Goal: Navigation & Orientation: Find specific page/section

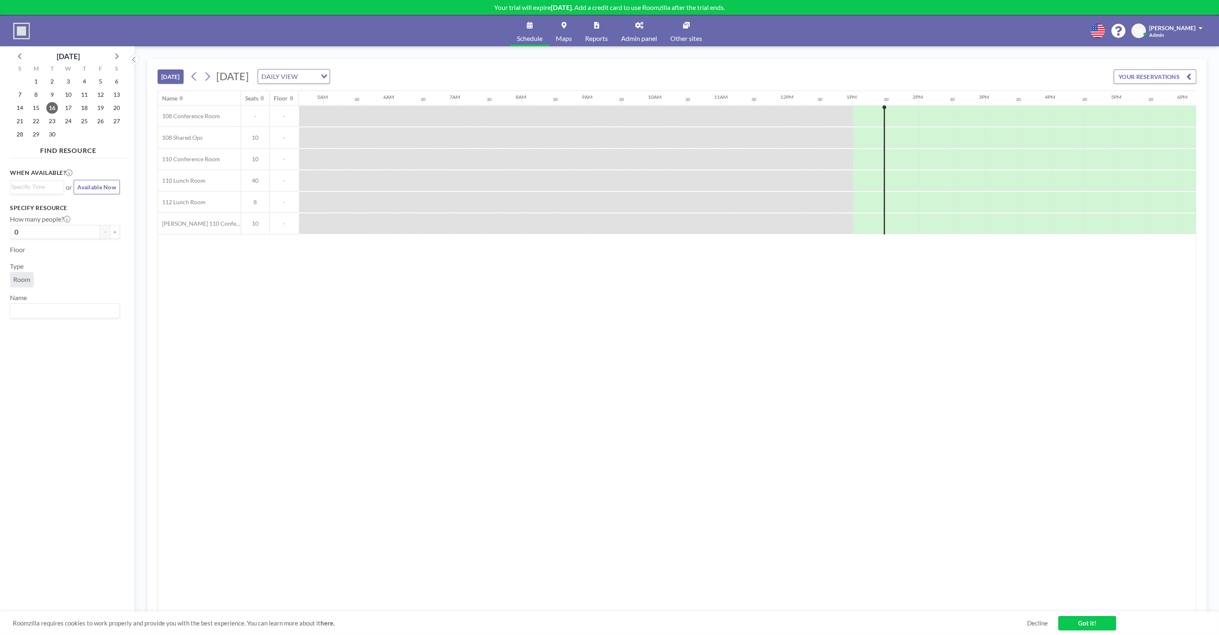
scroll to position [0, 344]
click at [90, 187] on span "Available Now" at bounding box center [96, 187] width 39 height 7
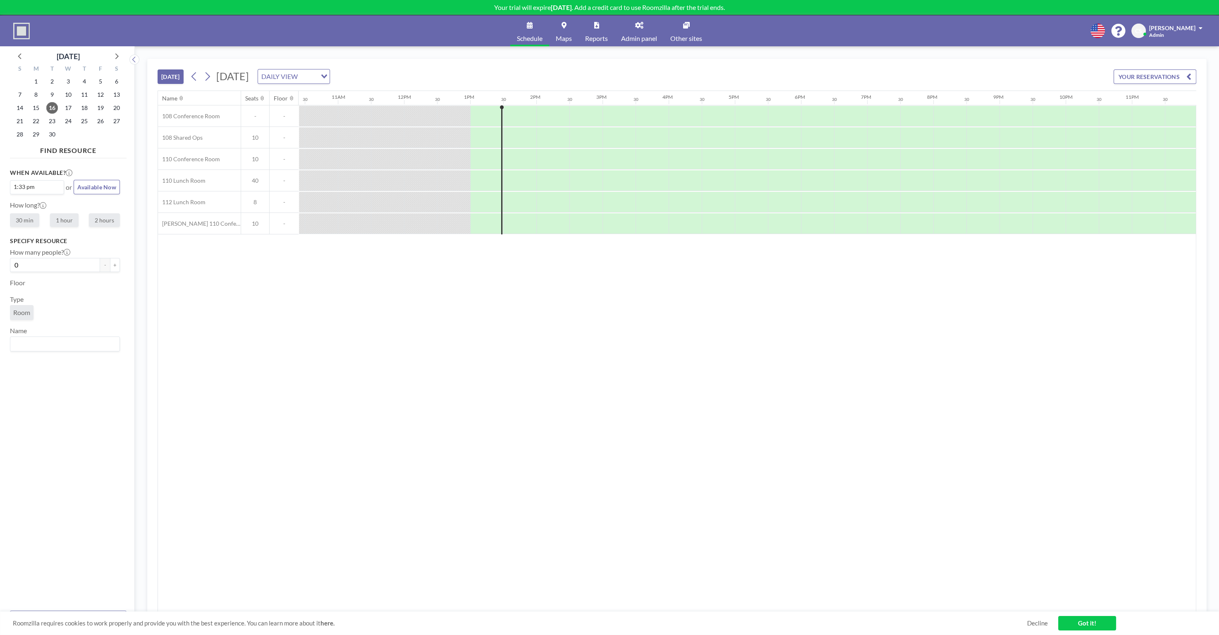
scroll to position [0, 690]
click at [60, 197] on div "When available? 1:33 pm Loading... or Available Now How long? 30 min 1 hour 2 h…" at bounding box center [65, 197] width 110 height 59
click at [19, 26] on img at bounding box center [21, 31] width 17 height 17
click at [638, 32] on link "Admin panel" at bounding box center [638, 30] width 49 height 31
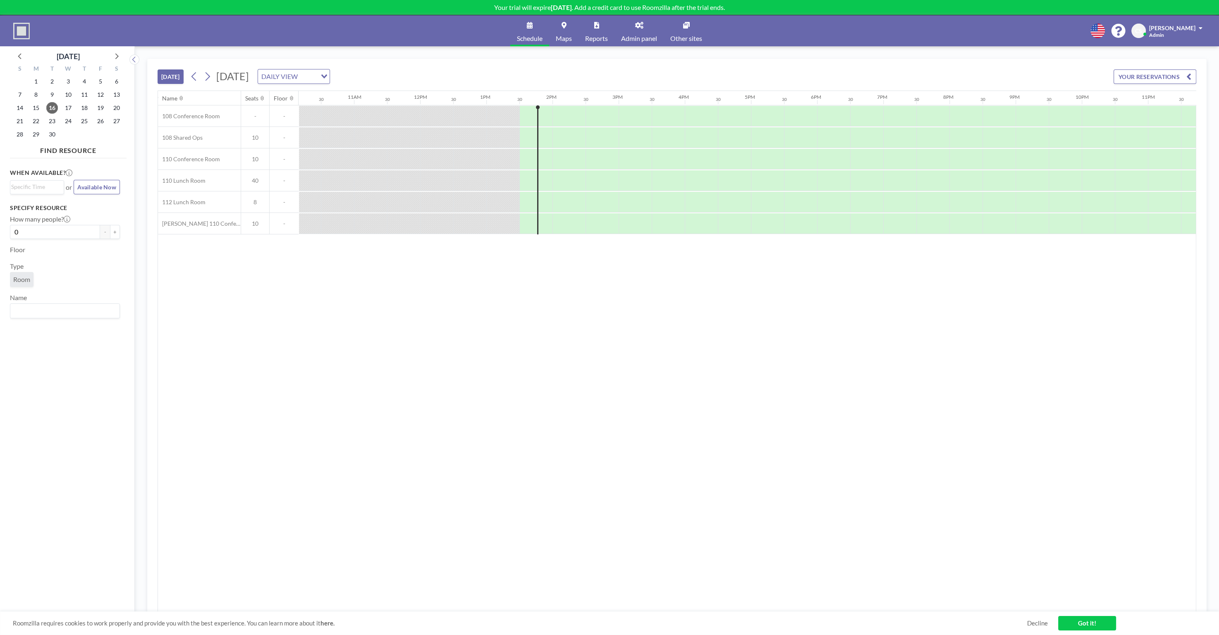
scroll to position [0, 690]
click at [678, 57] on div "TODAY Tuesday, September 16, 2025 DAILY VIEW Loading... YOUR RESERVATIONS Name …" at bounding box center [677, 340] width 1084 height 589
drag, startPoint x: 519, startPoint y: 104, endPoint x: 577, endPoint y: 335, distance: 237.9
click at [571, 334] on div "Name Seats Floor 12AM 30 1AM 30 2AM 30 3AM 30 4AM 30 5AM 30 6AM 30 7AM 30 8AM 3…" at bounding box center [677, 351] width 1038 height 521
click at [812, 610] on div "Name Seats Floor 12AM 30 1AM 30 2AM 30 3AM 30 4AM 30 5AM 30 6AM 30 7AM 30 8AM 3…" at bounding box center [677, 351] width 1038 height 521
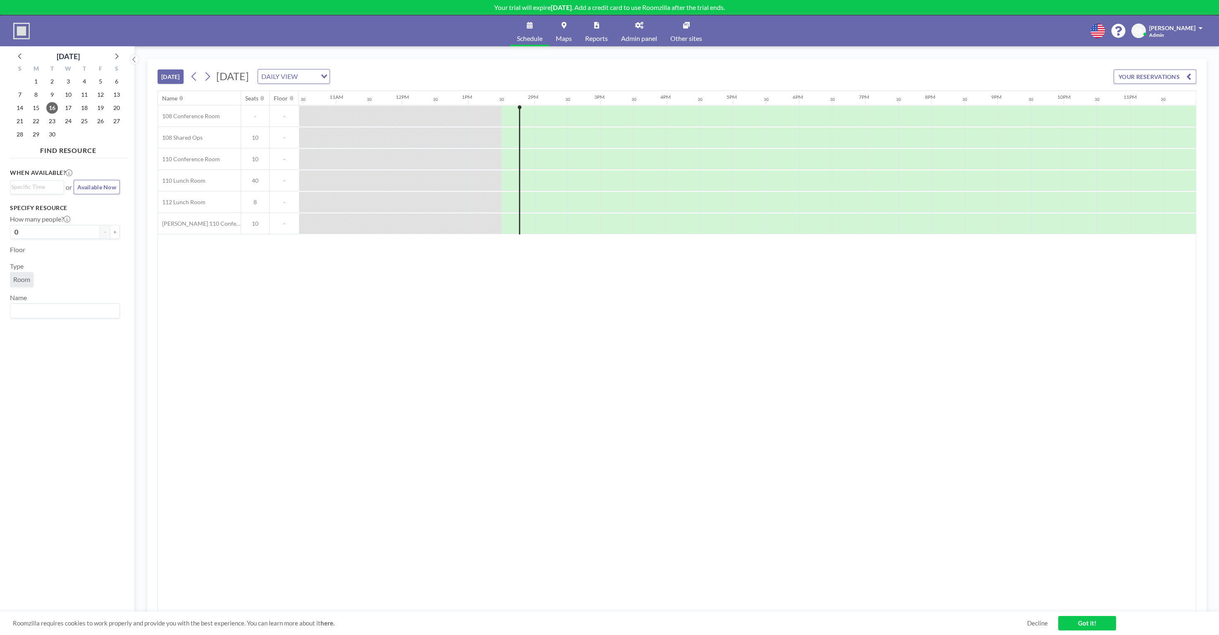
click at [230, 285] on div "Name Seats Floor 12AM 30 1AM 30 2AM 30 3AM 30 4AM 30 5AM 30 6AM 30 7AM 30 8AM 3…" at bounding box center [677, 351] width 1038 height 521
drag, startPoint x: 224, startPoint y: 275, endPoint x: 225, endPoint y: 267, distance: 8.3
click at [224, 275] on div "Name Seats Floor 12AM 30 1AM 30 2AM 30 3AM 30 4AM 30 5AM 30 6AM 30 7AM 30 8AM 3…" at bounding box center [677, 351] width 1038 height 521
click at [211, 60] on div "TODAY Tuesday, September 16, 2025 DAILY VIEW Loading... YOUR RESERVATIONS" at bounding box center [677, 74] width 1039 height 31
click at [278, 284] on div "Name Seats Floor 12AM 30 1AM 30 2AM 30 3AM 30 4AM 30 5AM 30 6AM 30 7AM 30 8AM 3…" at bounding box center [677, 351] width 1038 height 521
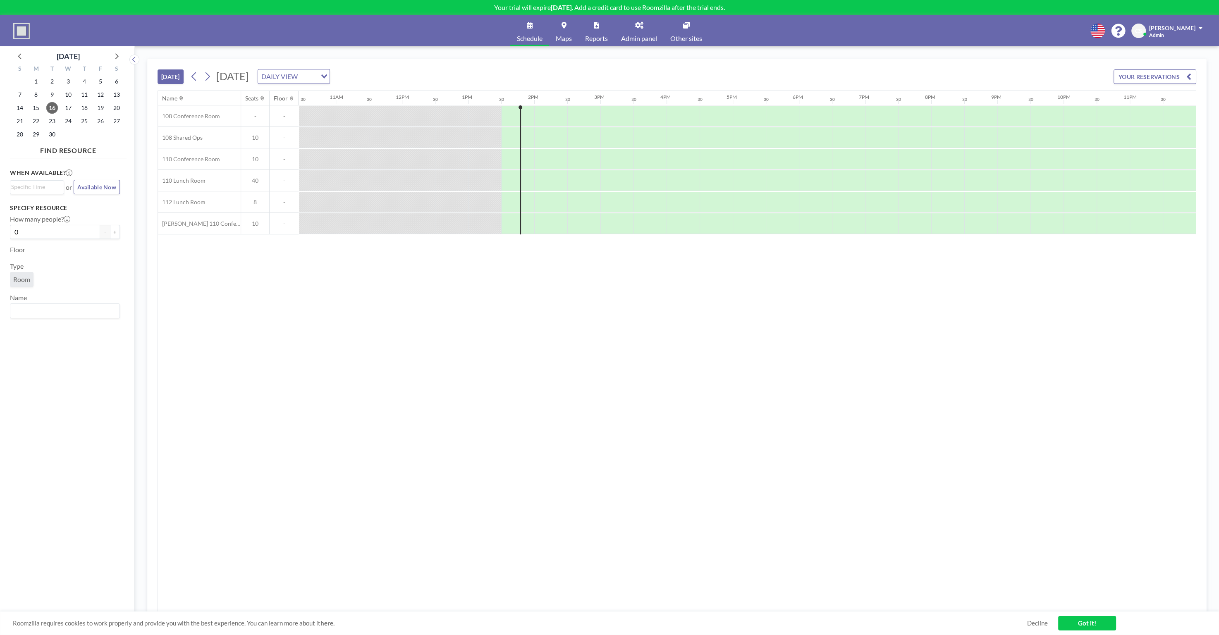
click at [276, 280] on div "Name Seats Floor 12AM 30 1AM 30 2AM 30 3AM 30 4AM 30 5AM 30 6AM 30 7AM 30 8AM 3…" at bounding box center [677, 351] width 1038 height 521
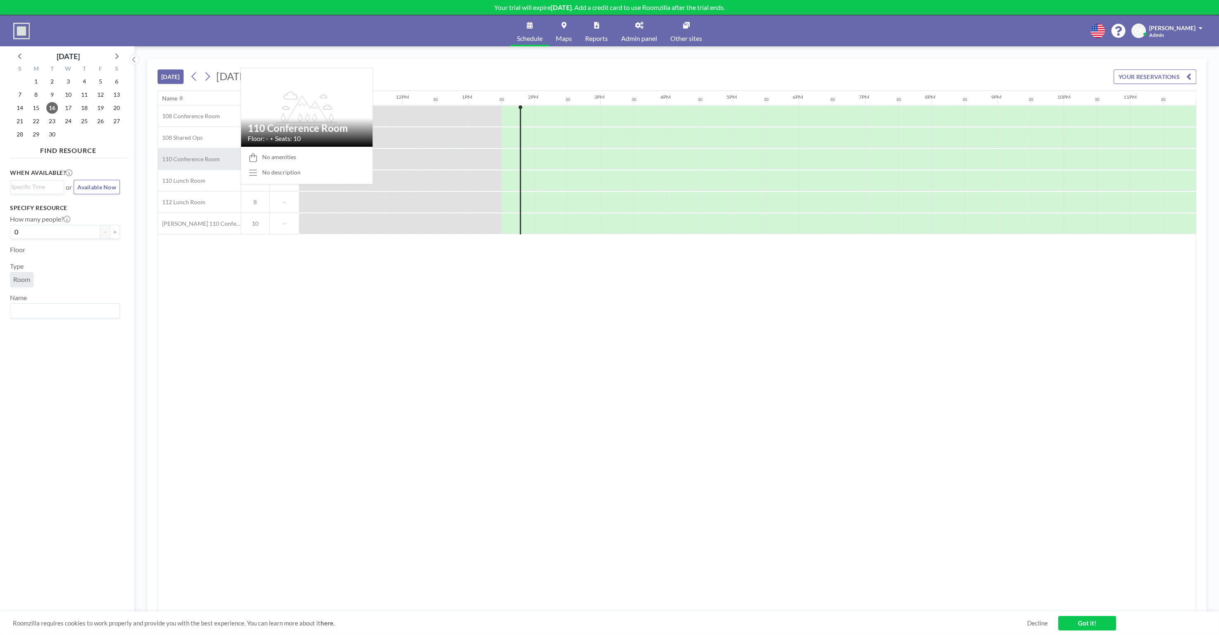
click at [211, 155] on span "110 Conference Room" at bounding box center [189, 158] width 62 height 7
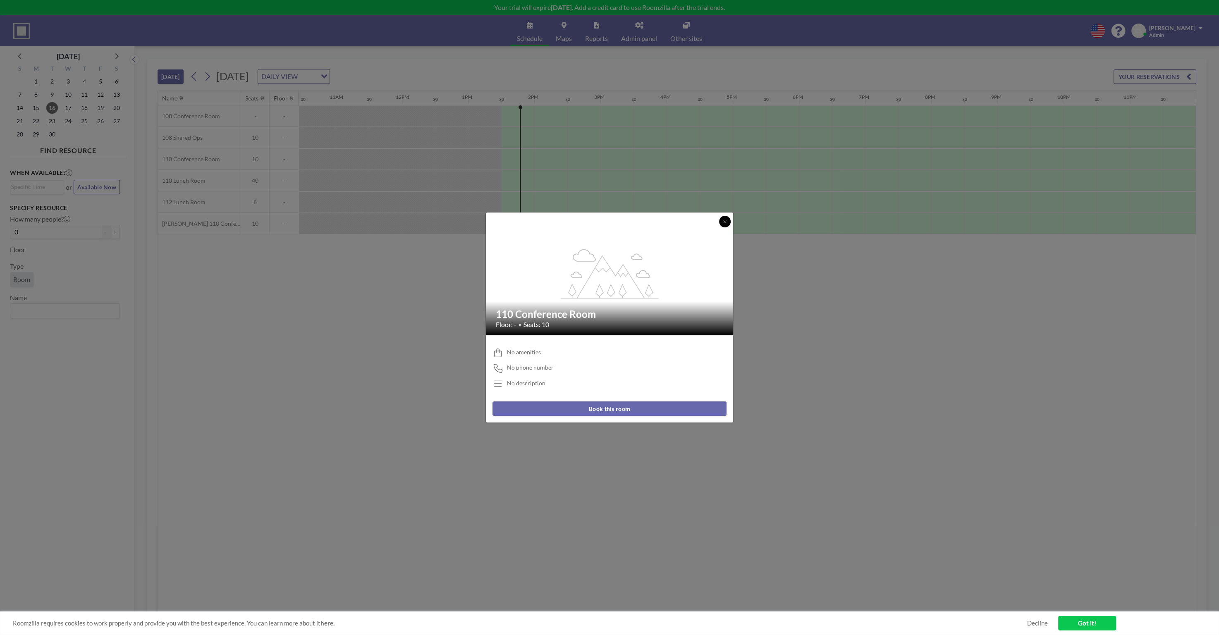
click at [724, 223] on icon at bounding box center [724, 221] width 5 height 5
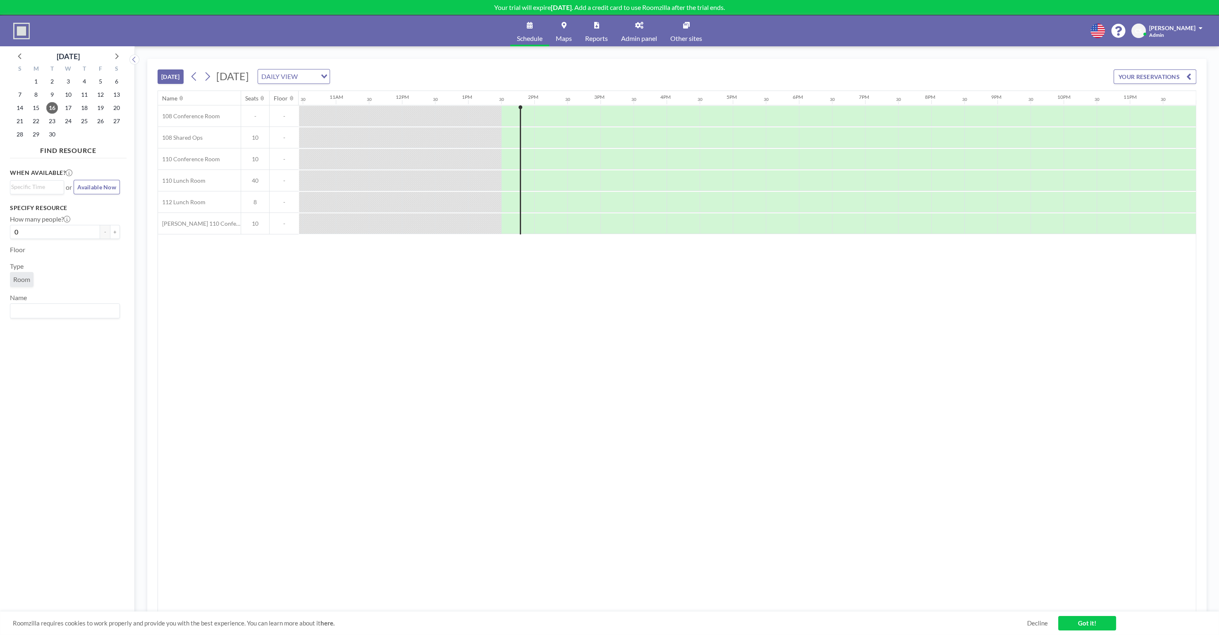
click at [554, 446] on div "Name Seats Floor 12AM 30 1AM 30 2AM 30 3AM 30 4AM 30 5AM 30 6AM 30 7AM 30 8AM 3…" at bounding box center [677, 351] width 1038 height 521
click at [1096, 621] on link "Got it!" at bounding box center [1087, 623] width 58 height 14
click at [801, 455] on div "Name Seats Floor 12AM 30 1AM 30 2AM 30 3AM 30 4AM 30 5AM 30 6AM 30 7AM 30 8AM 3…" at bounding box center [677, 351] width 1038 height 521
click at [345, 328] on div "Name Seats Floor 12AM 30 1AM 30 2AM 30 3AM 30 4AM 30 5AM 30 6AM 30 7AM 30 8AM 3…" at bounding box center [677, 351] width 1038 height 521
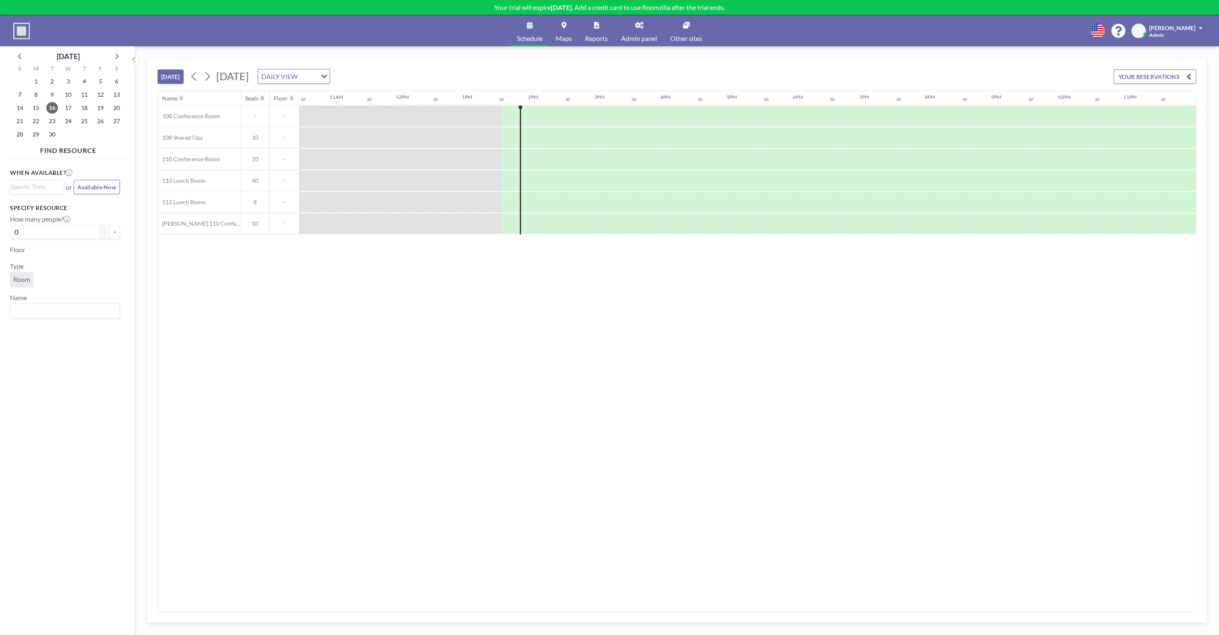
click at [306, 44] on div "Schedule Maps Reports Admin panel Other sites English Polski 日本語 Española CS [P…" at bounding box center [609, 30] width 1219 height 31
click at [1192, 78] on button "YOUR RESERVATIONS" at bounding box center [1154, 76] width 83 height 14
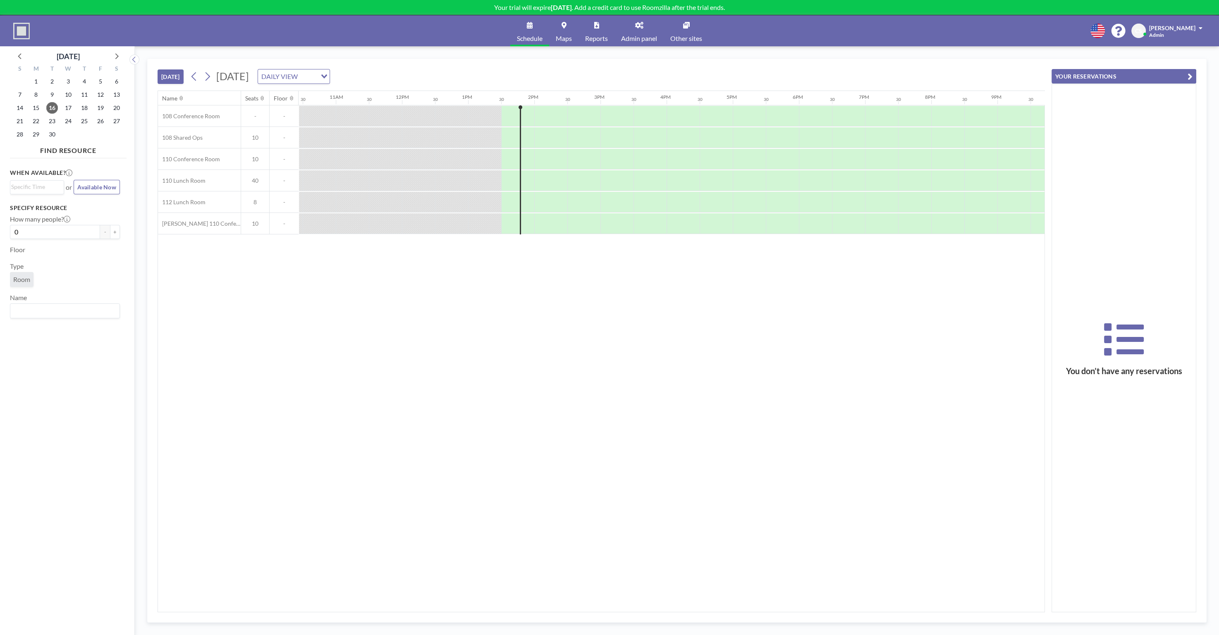
click at [1132, 284] on div "You don’t have any reservations" at bounding box center [1124, 348] width 144 height 528
click at [1192, 74] on icon "button" at bounding box center [1189, 77] width 5 height 10
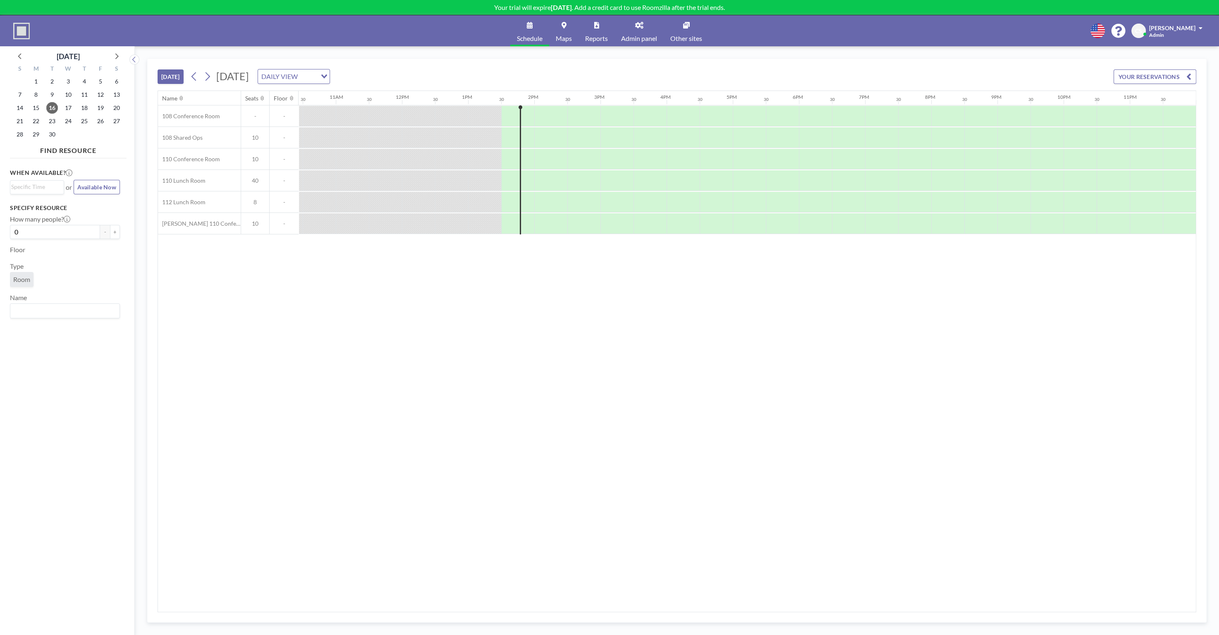
click at [1029, 39] on div "Schedule Maps Reports Admin panel Other sites English Polski 日本語 Española CS [P…" at bounding box center [609, 30] width 1219 height 31
click at [528, 349] on div "Name Seats Floor 12AM 30 1AM 30 2AM 30 3AM 30 4AM 30 5AM 30 6AM 30 7AM 30 8AM 3…" at bounding box center [677, 351] width 1038 height 521
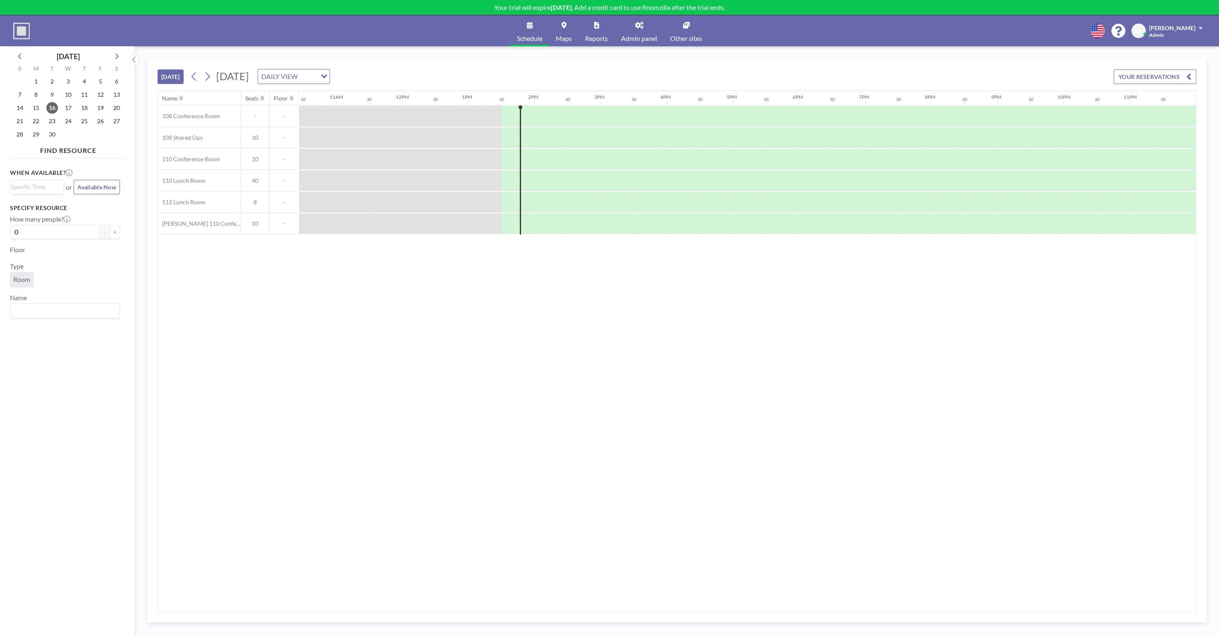
click at [327, 75] on icon "Search for option" at bounding box center [324, 76] width 6 height 4
click at [399, 103] on li "WEEKLY VIEW" at bounding box center [394, 102] width 71 height 12
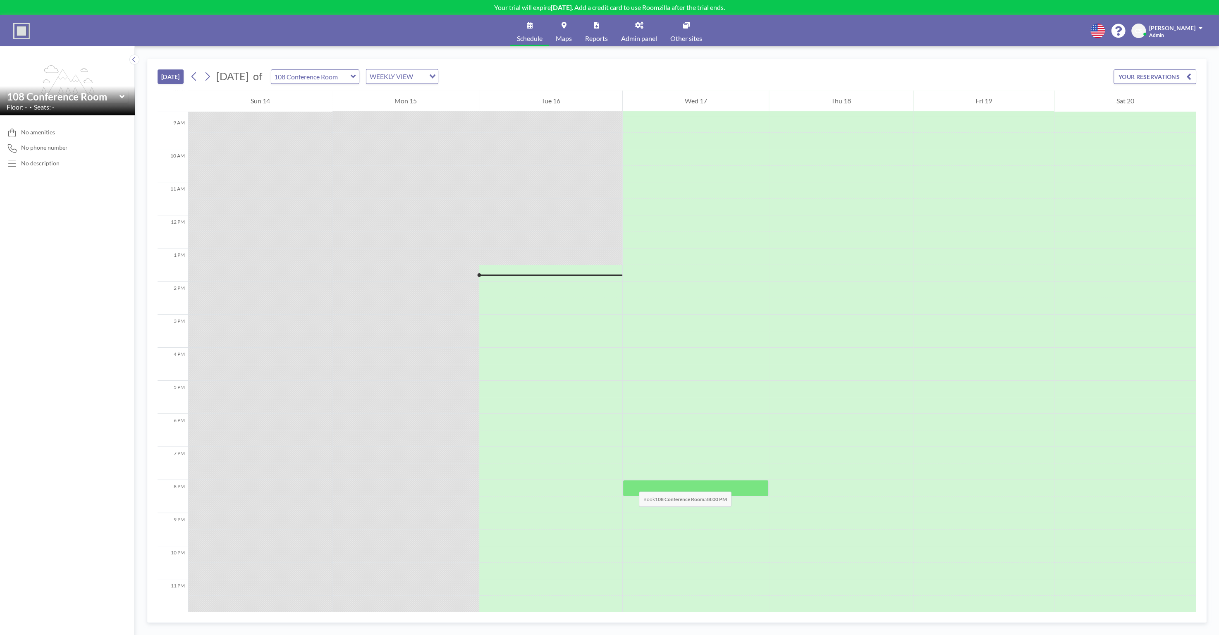
scroll to position [0, 0]
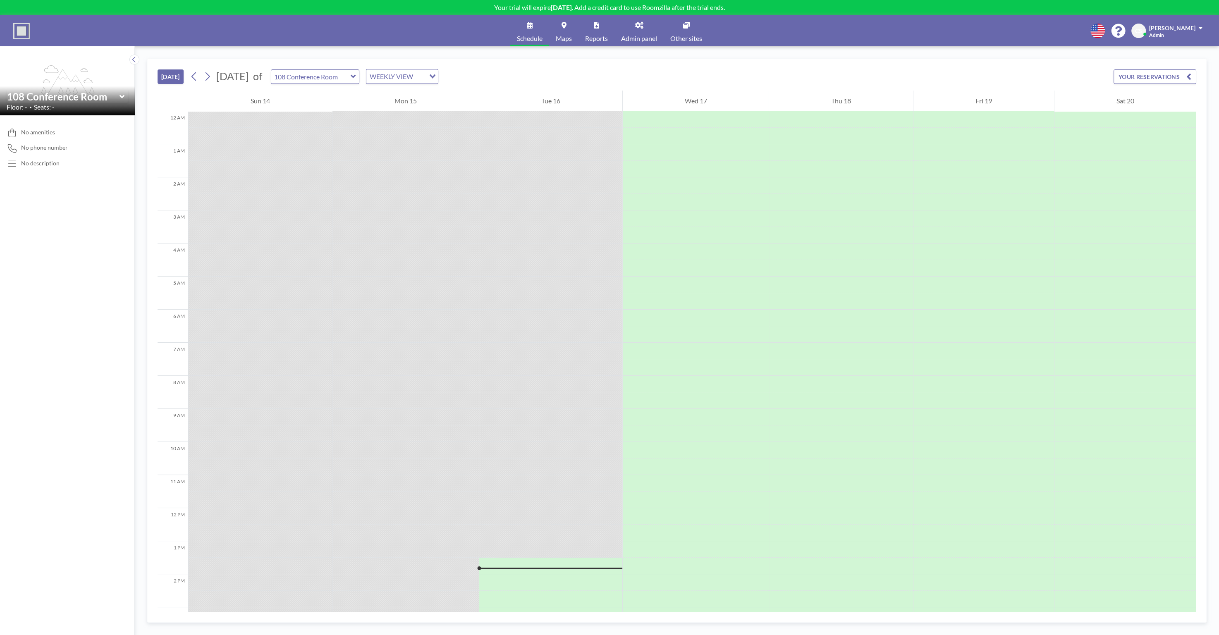
click at [138, 171] on div "TODAY September 2025 of 108 Conference Room WEEKLY VIEW Loading... YOUR RESERVA…" at bounding box center [677, 340] width 1084 height 589
click at [138, 170] on div "TODAY September 2025 of 108 Conference Room WEEKLY VIEW Loading... YOUR RESERVA…" at bounding box center [677, 340] width 1084 height 589
click at [427, 26] on div "Schedule Maps Reports Admin panel Other sites English Polski 日本語 Española CS [P…" at bounding box center [609, 30] width 1219 height 31
drag, startPoint x: 449, startPoint y: 28, endPoint x: 462, endPoint y: 24, distance: 12.8
click at [449, 28] on div "Schedule Maps Reports Admin panel Other sites English Polski 日本語 Española CS [P…" at bounding box center [609, 30] width 1219 height 31
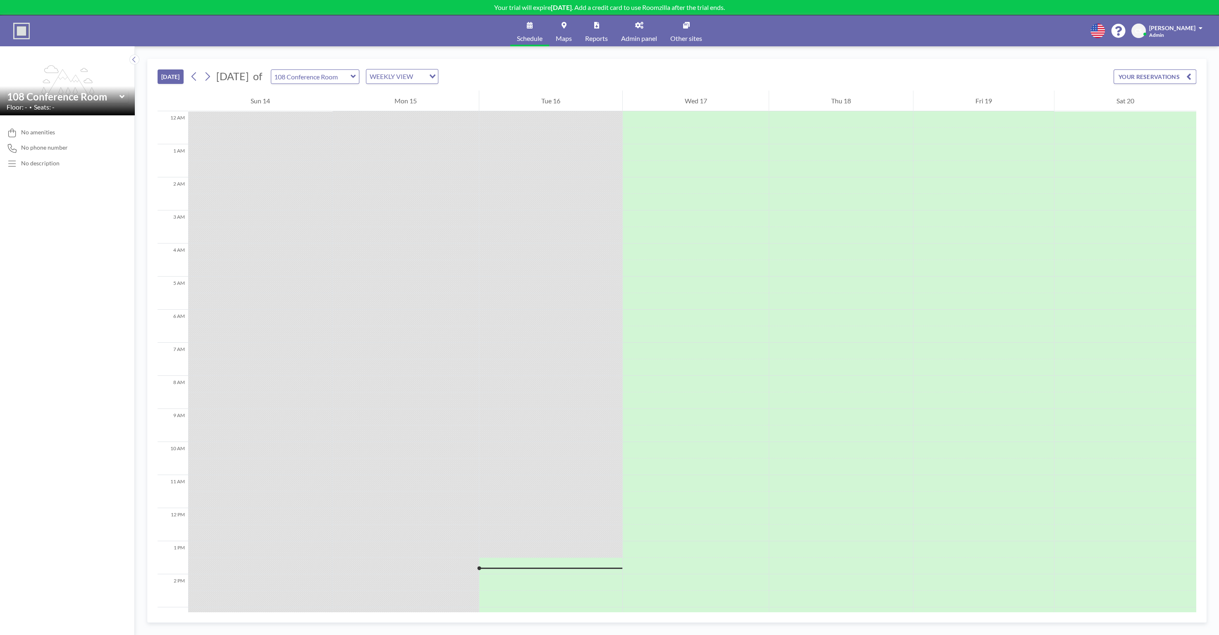
click at [584, 57] on div "TODAY September 2025 of 108 Conference Room WEEKLY VIEW Loading... YOUR RESERVA…" at bounding box center [677, 340] width 1084 height 589
click at [689, 28] on icon at bounding box center [686, 25] width 7 height 7
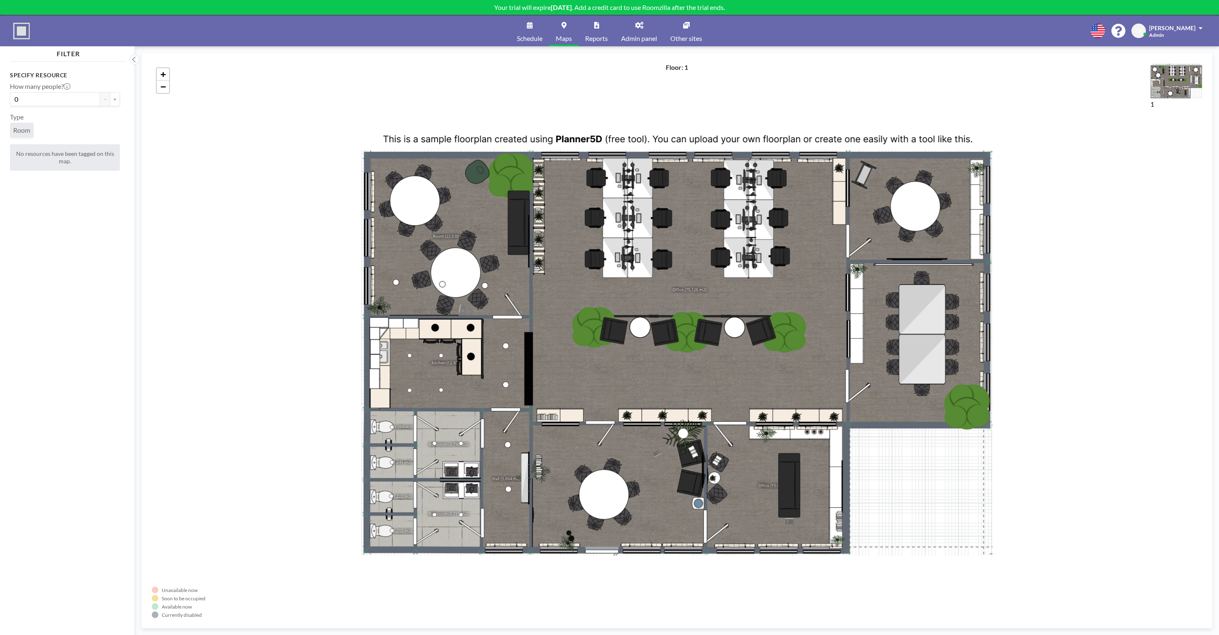
click at [595, 330] on div "+ −" at bounding box center [677, 340] width 1050 height 555
click at [641, 327] on div "+ −" at bounding box center [677, 340] width 1050 height 555
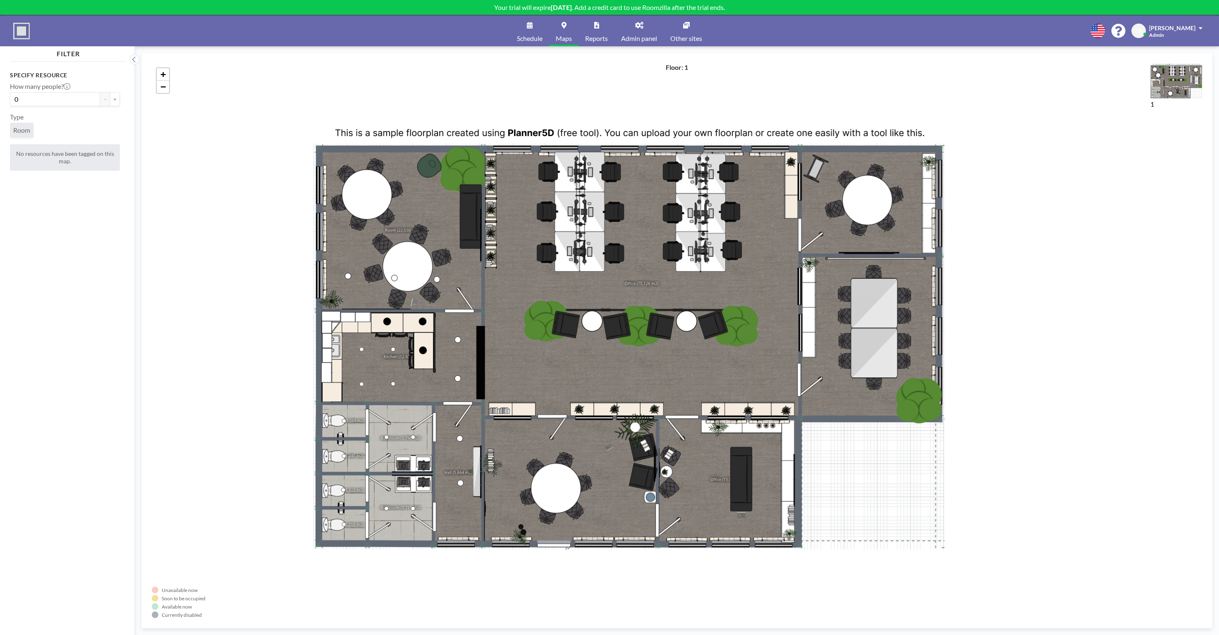
drag, startPoint x: 641, startPoint y: 328, endPoint x: 590, endPoint y: 321, distance: 51.7
click at [590, 321] on div "+ −" at bounding box center [677, 340] width 1050 height 555
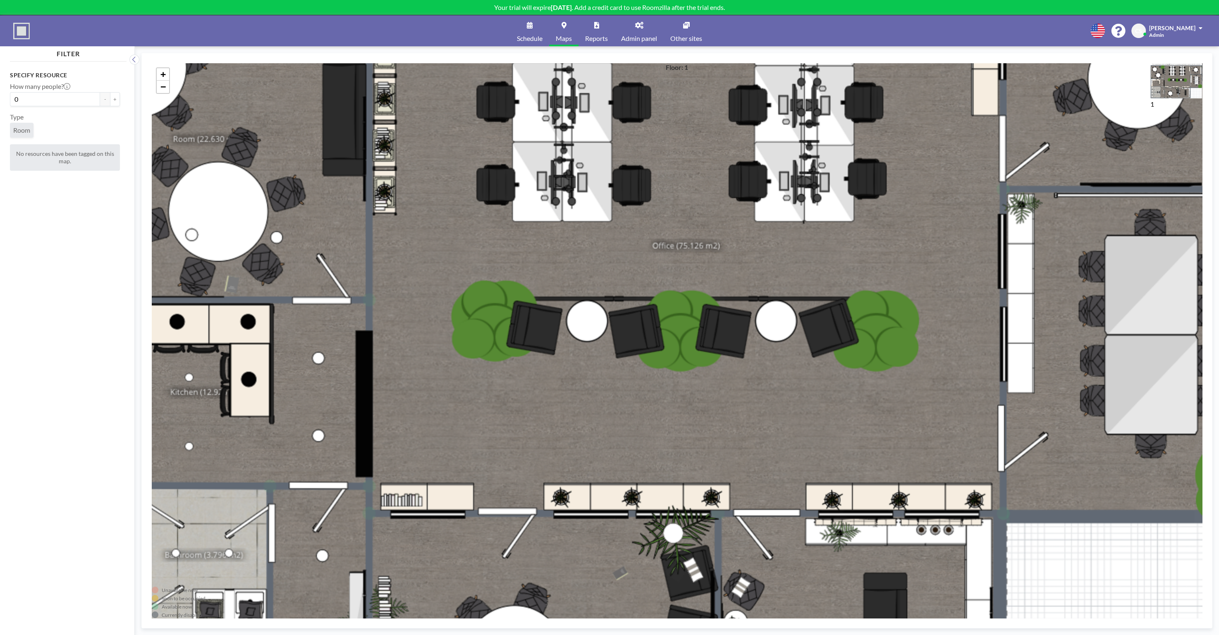
drag, startPoint x: 590, startPoint y: 321, endPoint x: 593, endPoint y: 314, distance: 7.6
click at [593, 316] on div "+ −" at bounding box center [677, 340] width 1050 height 555
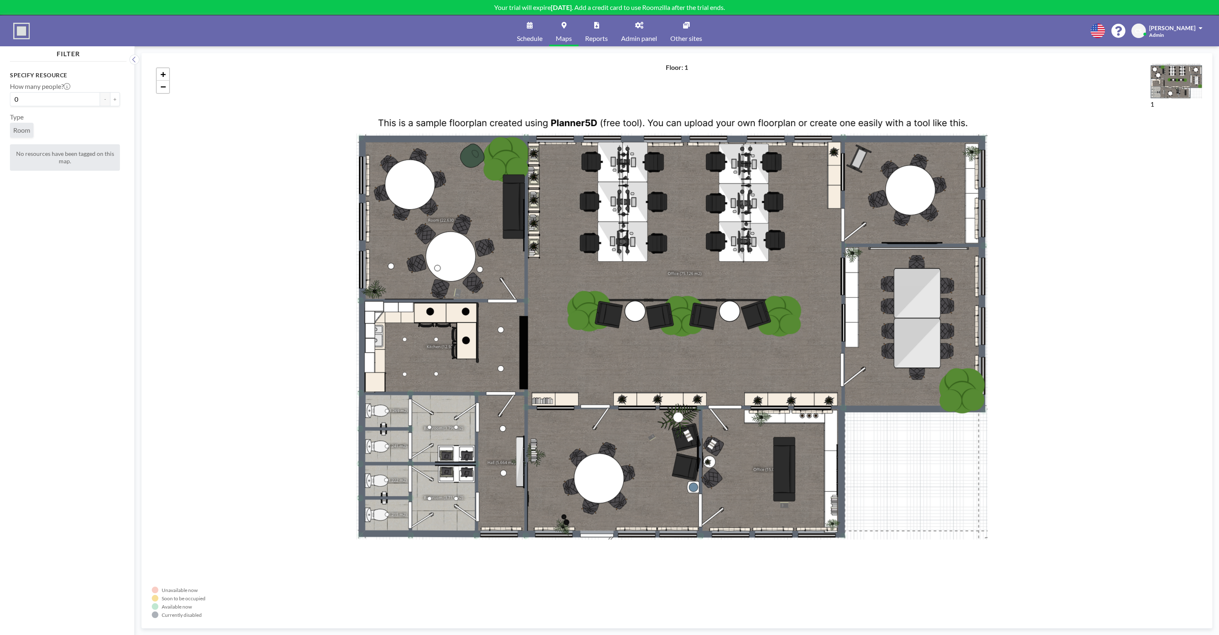
drag, startPoint x: 698, startPoint y: 365, endPoint x: 693, endPoint y: 310, distance: 54.8
click at [693, 310] on div "+ −" at bounding box center [677, 340] width 1050 height 555
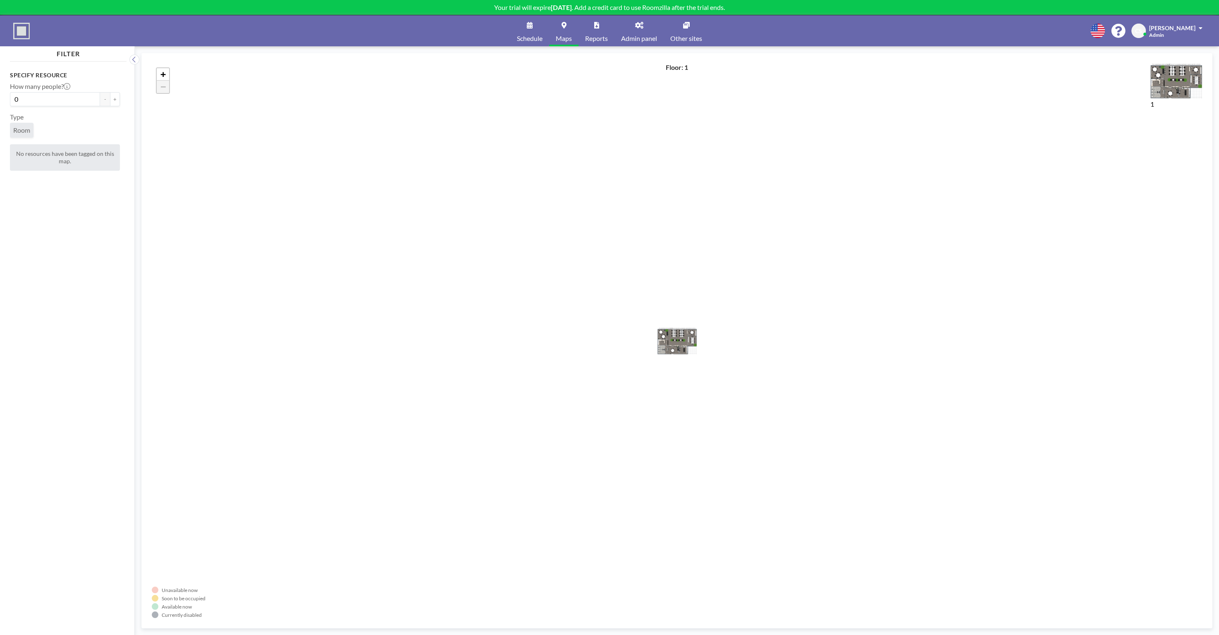
click at [279, 315] on div "+ −" at bounding box center [677, 340] width 1050 height 555
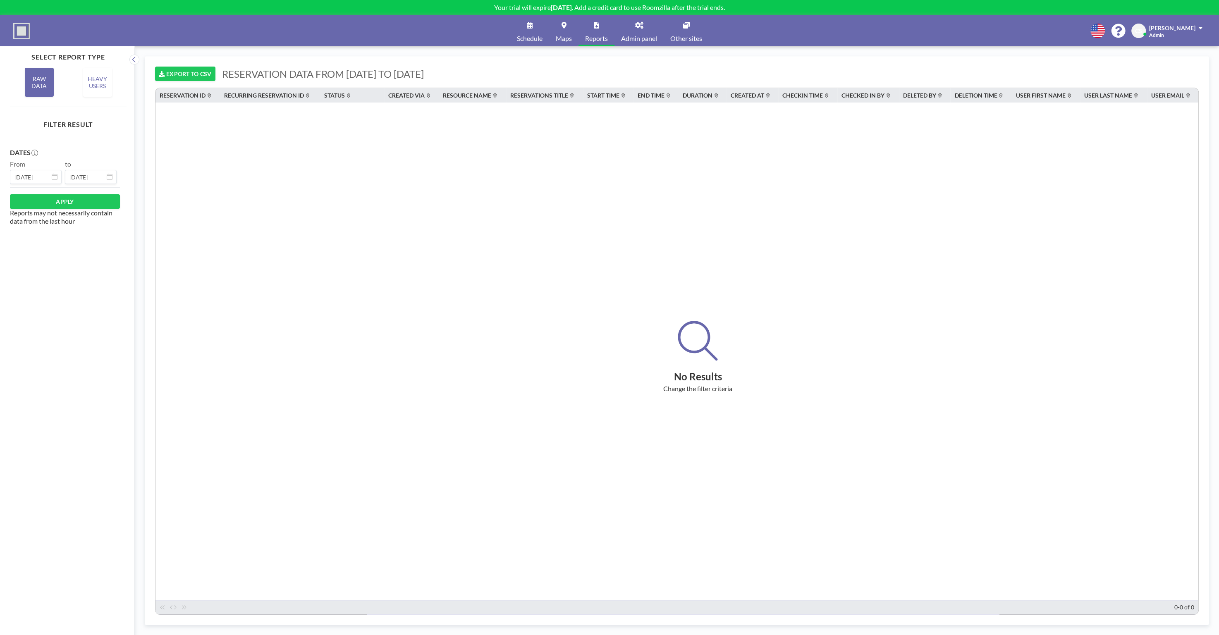
click at [533, 31] on link "Schedule" at bounding box center [529, 30] width 39 height 31
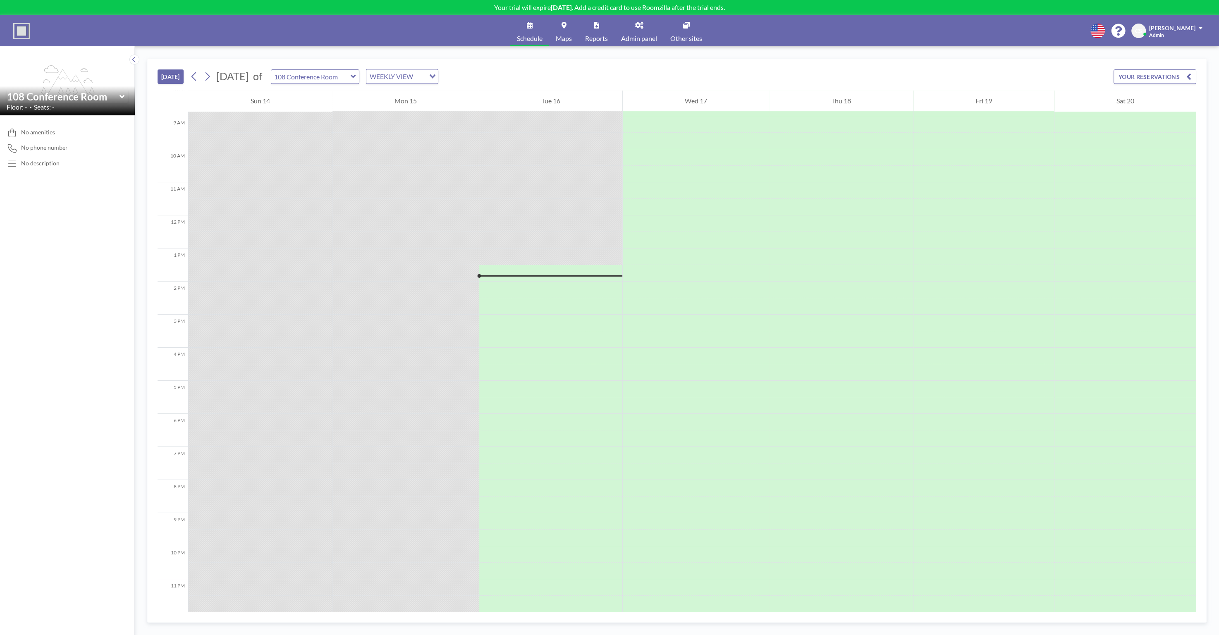
scroll to position [296, 0]
click at [356, 74] on icon at bounding box center [353, 76] width 5 height 8
drag, startPoint x: 397, startPoint y: 74, endPoint x: 410, endPoint y: 72, distance: 13.1
click at [356, 74] on icon at bounding box center [353, 76] width 5 height 8
type input "108 Conference Room"
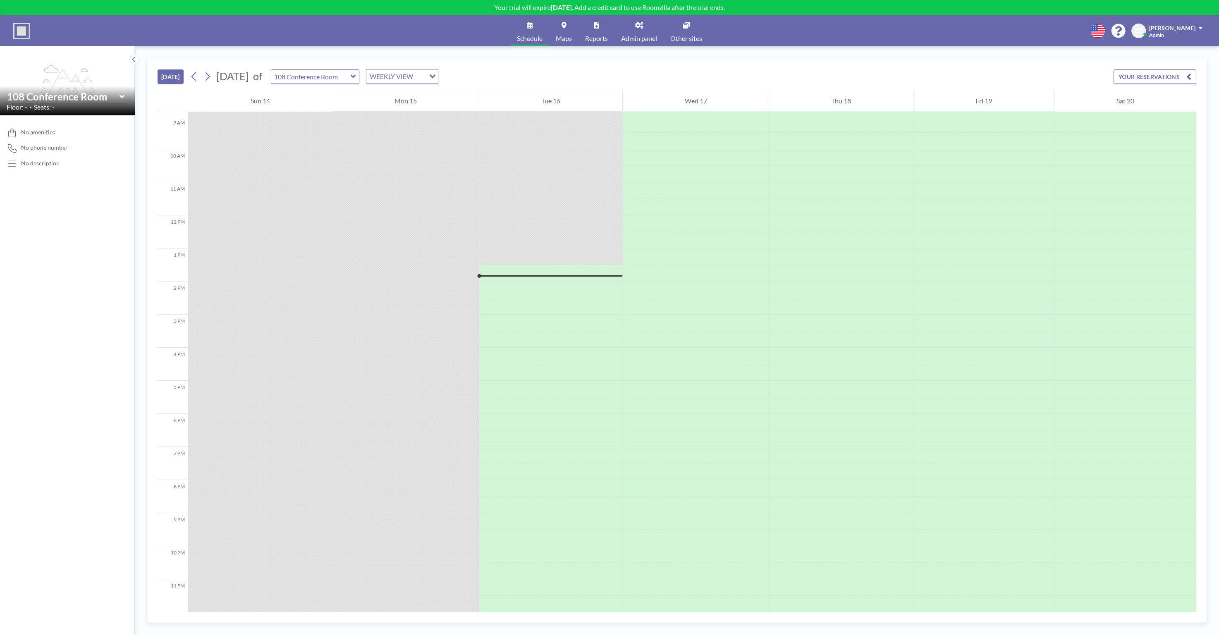
click at [438, 75] on div "Loading..." at bounding box center [431, 75] width 13 height 12
click at [451, 91] on li "DAILY VIEW" at bounding box center [443, 90] width 71 height 12
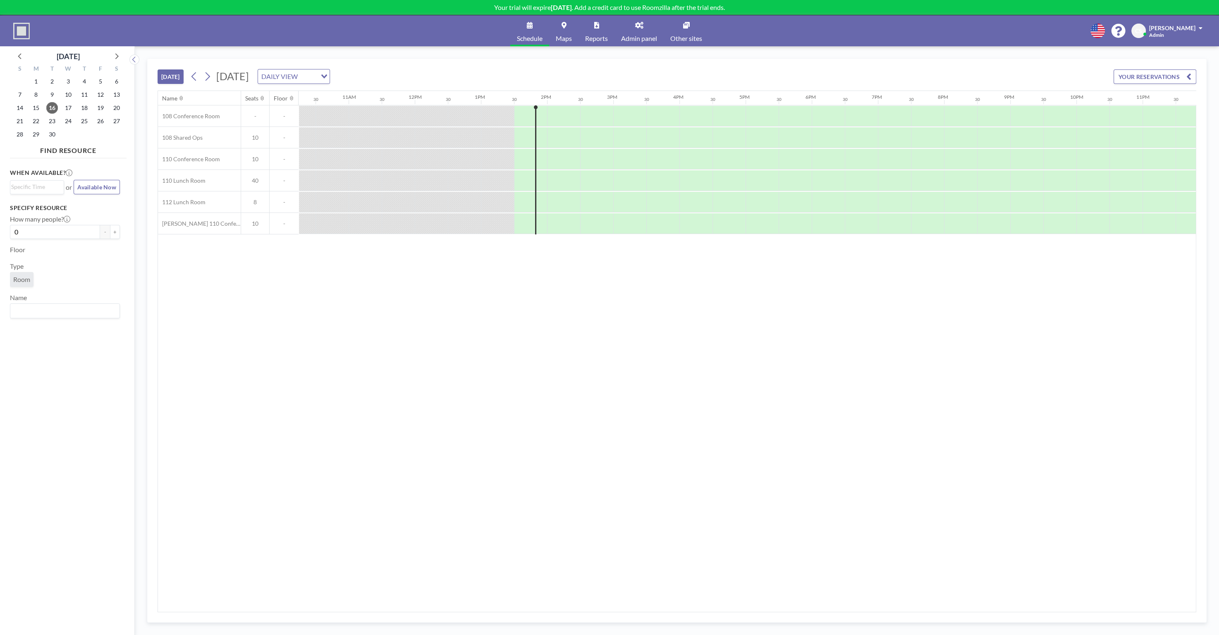
scroll to position [0, 690]
click at [249, 78] on span "[DATE]" at bounding box center [232, 76] width 33 height 12
click at [327, 75] on icon "Search for option" at bounding box center [324, 76] width 6 height 4
click at [391, 105] on li "WEEKLY VIEW" at bounding box center [394, 102] width 71 height 12
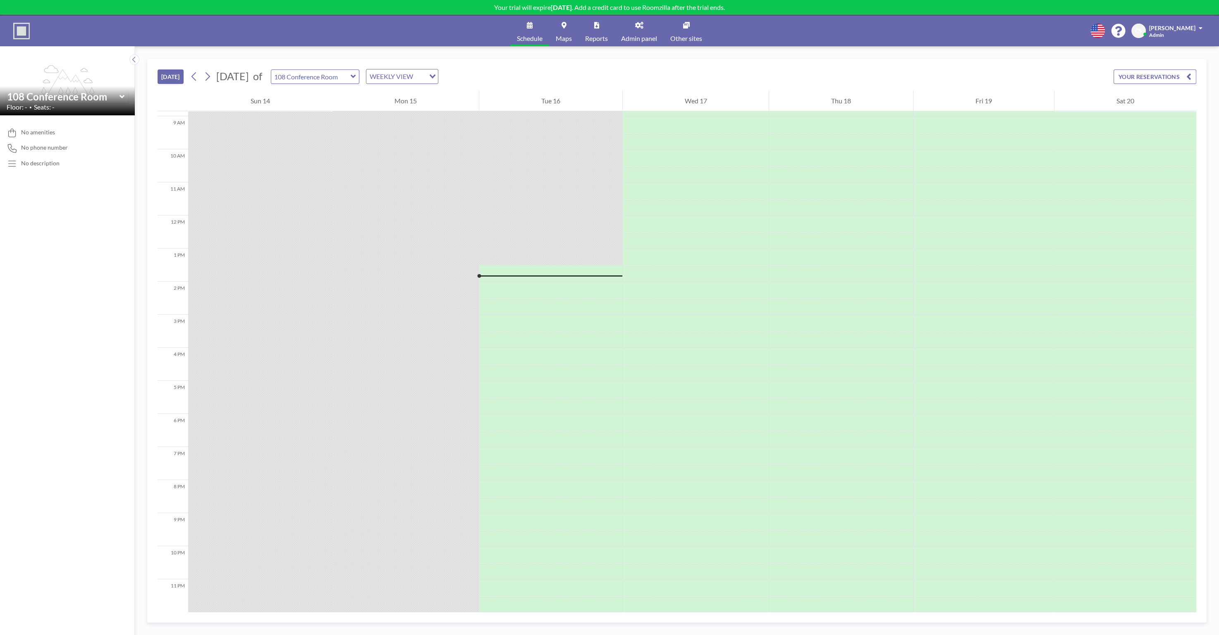
scroll to position [296, 0]
click at [351, 71] on input "text" at bounding box center [310, 77] width 79 height 14
type input "110 Conference Room"
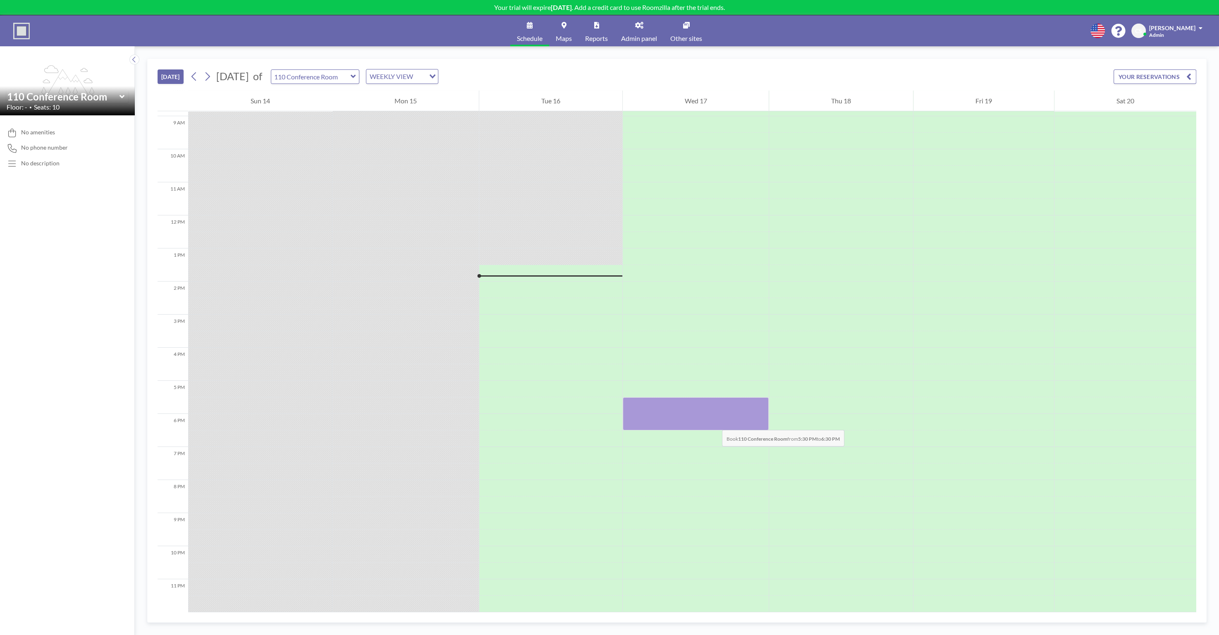
drag, startPoint x: 716, startPoint y: 418, endPoint x: 713, endPoint y: 423, distance: 5.9
click at [713, 423] on div at bounding box center [696, 413] width 146 height 33
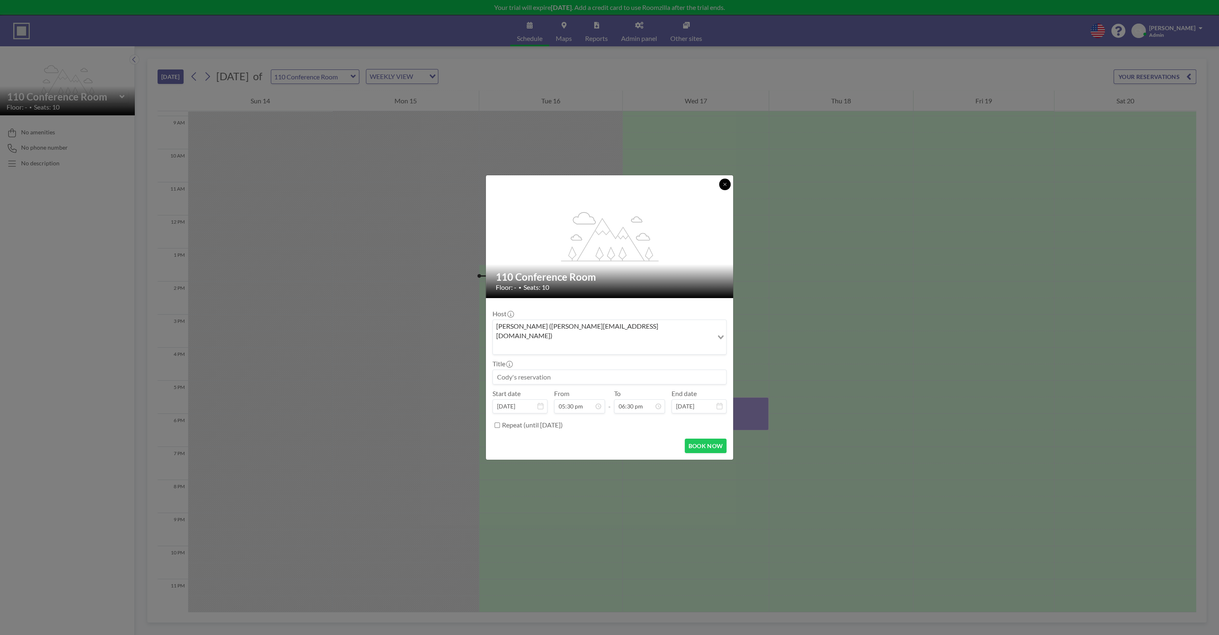
click at [723, 187] on icon at bounding box center [724, 184] width 5 height 5
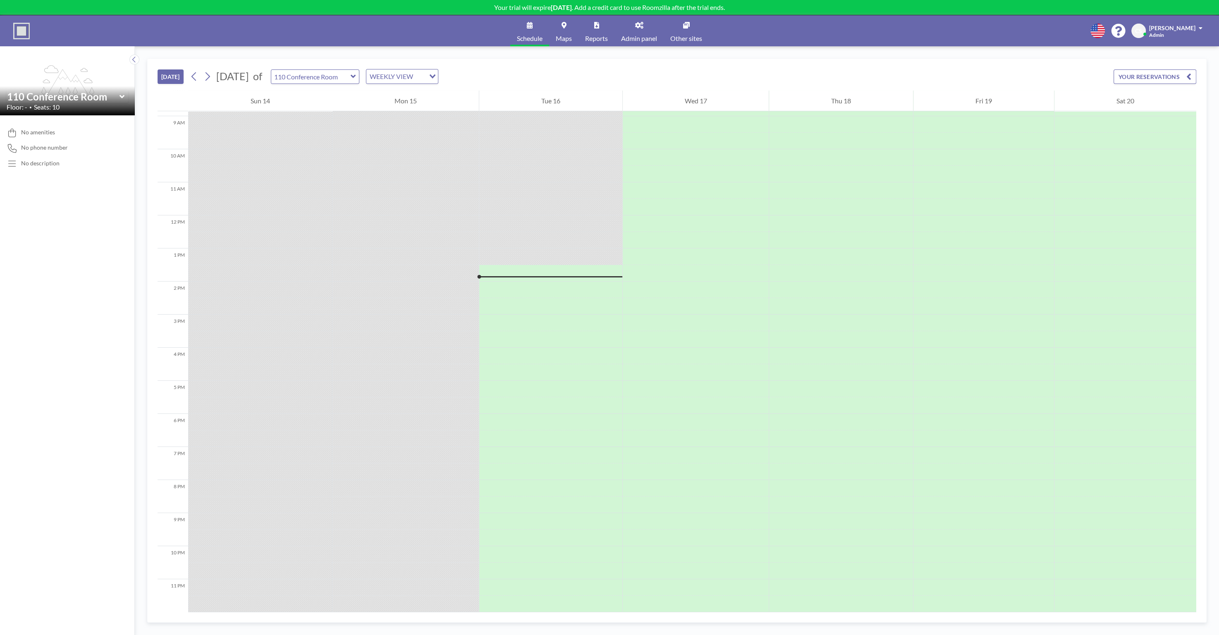
click at [934, 74] on div "[DATE] [DATE] of 110 Conference Room WEEKLY VIEW Loading... YOUR RESERVATIONS" at bounding box center [677, 74] width 1039 height 31
click at [100, 299] on div "No amenities No phone number No description" at bounding box center [67, 375] width 135 height 520
click at [91, 305] on div "No amenities No phone number No description" at bounding box center [67, 375] width 135 height 520
click at [50, 162] on div "No description" at bounding box center [40, 163] width 38 height 7
click at [62, 256] on div "No amenities No phone number No description" at bounding box center [67, 375] width 135 height 520
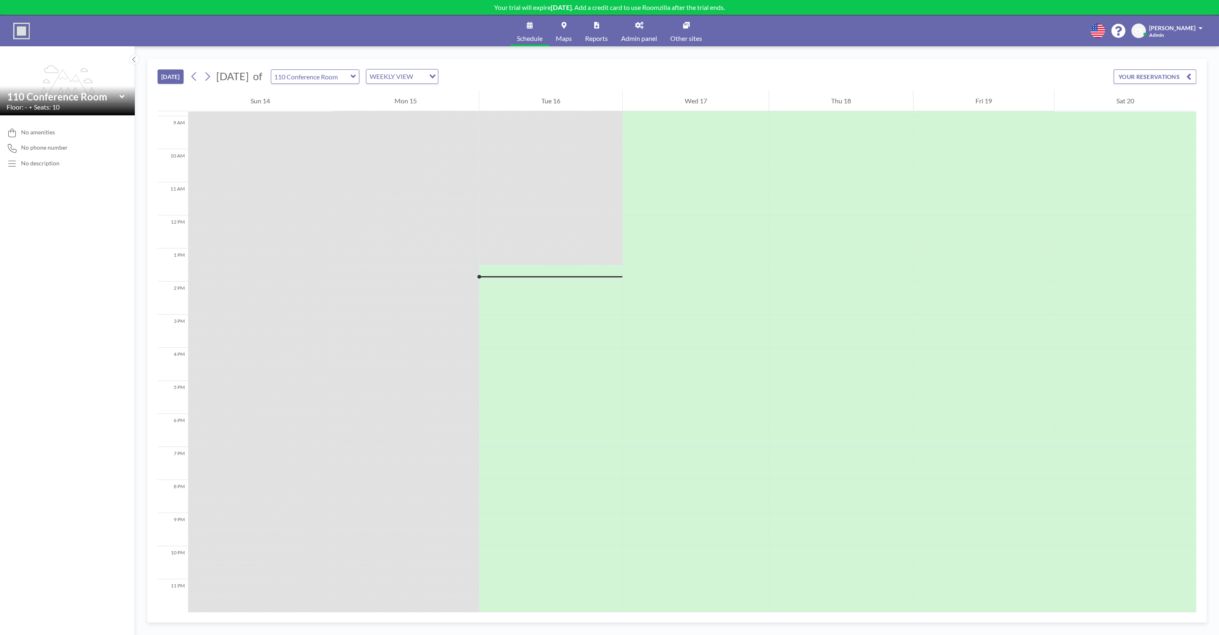
click at [21, 27] on img at bounding box center [21, 31] width 17 height 17
click at [531, 27] on icon at bounding box center [530, 25] width 6 height 7
click at [473, 28] on div "Schedule Maps Reports Admin panel Other sites English Polski 日本語 Española CS [P…" at bounding box center [609, 30] width 1219 height 31
click at [532, 32] on link "Schedule" at bounding box center [529, 30] width 39 height 31
click at [435, 76] on icon "Search for option" at bounding box center [433, 76] width 6 height 4
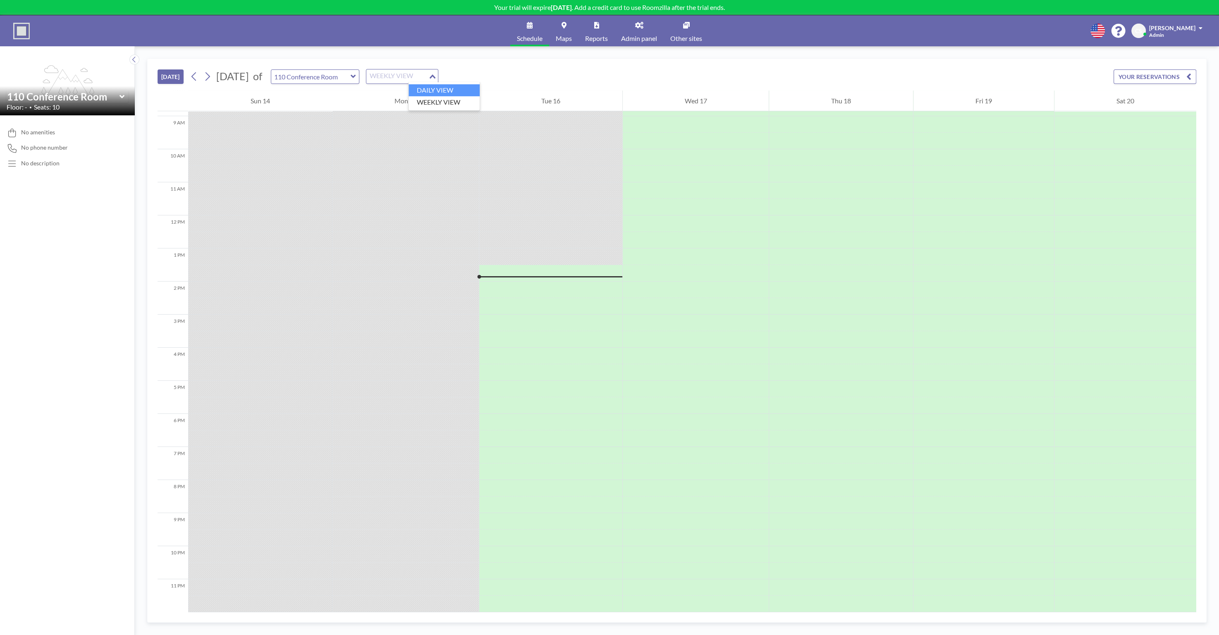
click at [454, 86] on li "DAILY VIEW" at bounding box center [443, 90] width 71 height 12
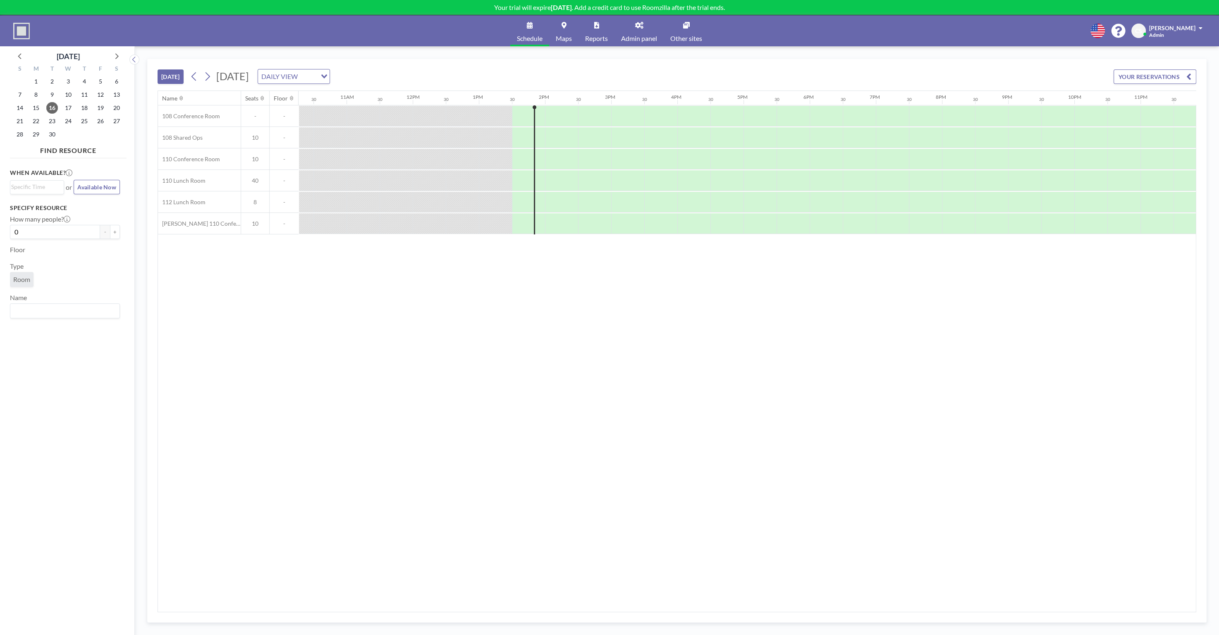
scroll to position [0, 690]
click at [40, 108] on span "15" at bounding box center [36, 108] width 12 height 12
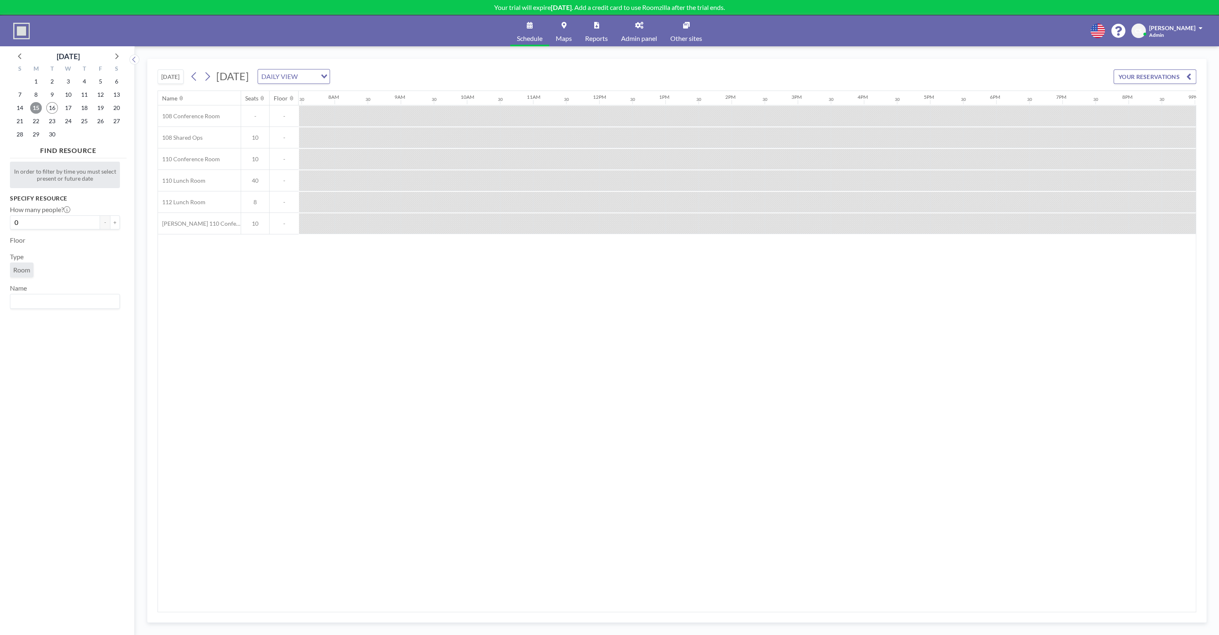
scroll to position [0, 496]
click at [20, 112] on span "14" at bounding box center [20, 108] width 12 height 12
click at [70, 110] on span "17" at bounding box center [68, 108] width 12 height 12
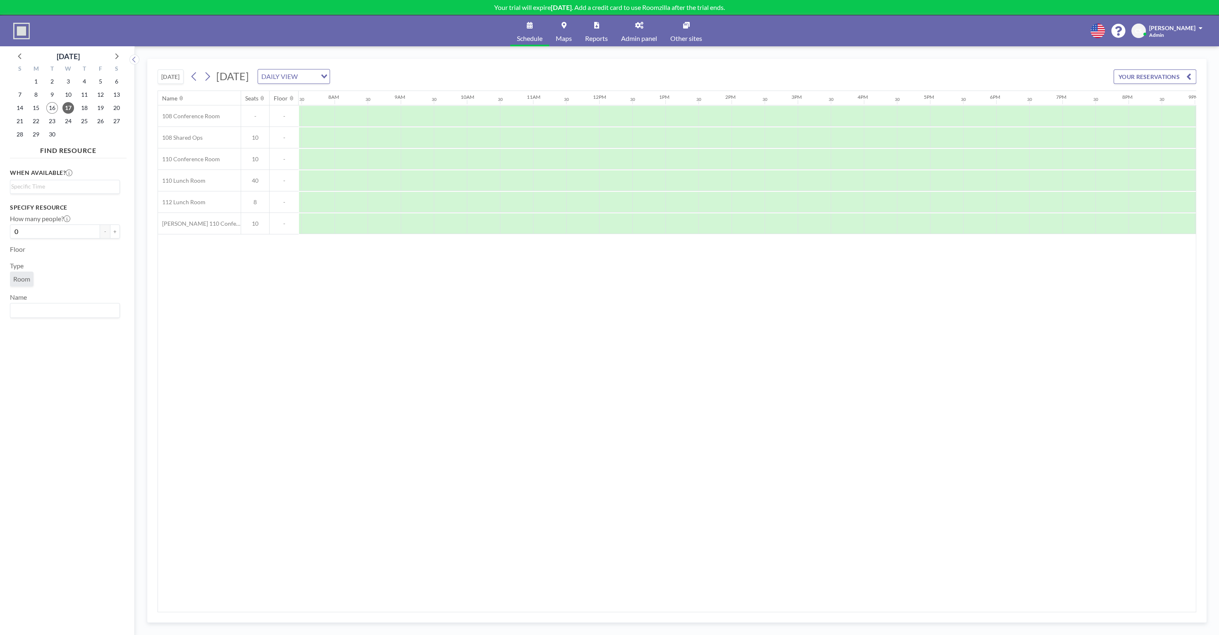
click at [42, 119] on div "22" at bounding box center [36, 121] width 16 height 13
click at [39, 122] on span "22" at bounding box center [36, 121] width 12 height 12
click at [68, 108] on span "17" at bounding box center [68, 108] width 12 height 12
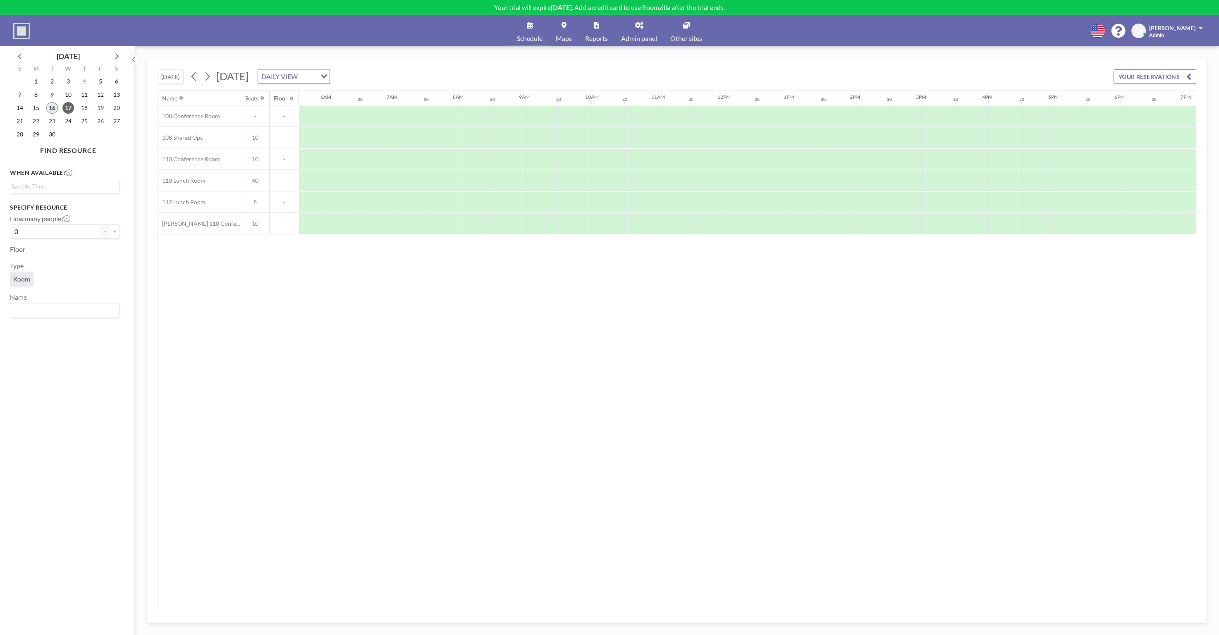
click at [55, 110] on span "16" at bounding box center [52, 108] width 12 height 12
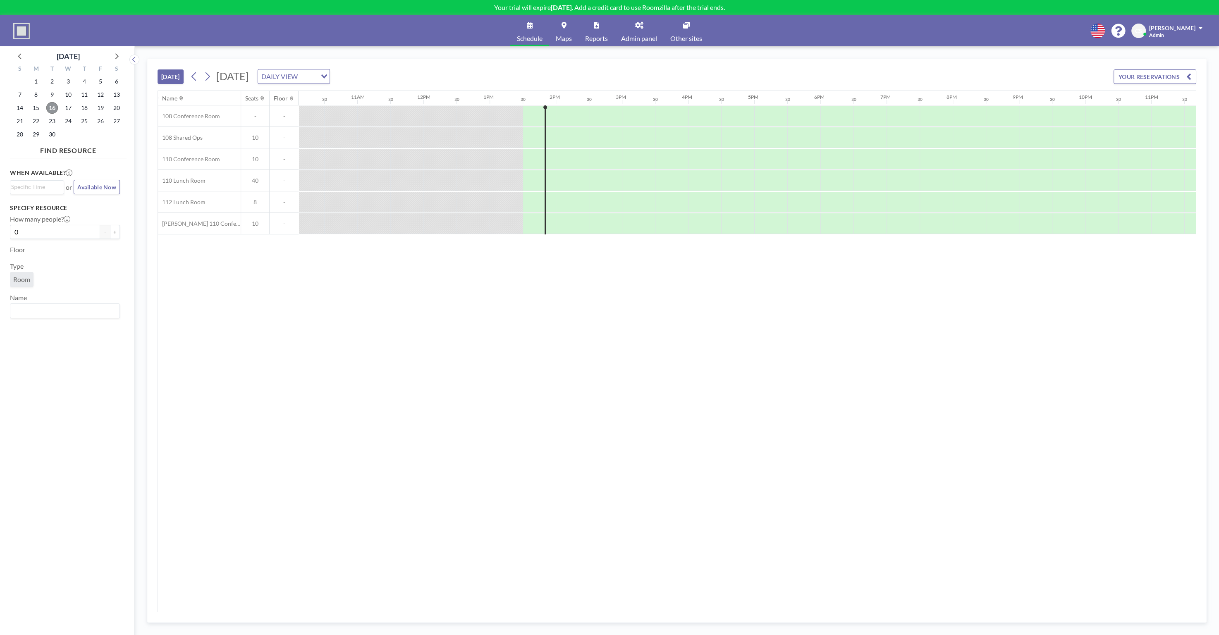
scroll to position [0, 690]
click at [817, 28] on div "Schedule Maps Reports Admin panel Other sites English Polski 日本語 Española CS [P…" at bounding box center [609, 30] width 1219 height 31
click at [279, 368] on div "Name Seats Floor 12AM 30 1AM 30 2AM 30 3AM 30 4AM 30 5AM 30 6AM 30 7AM 30 8AM 3…" at bounding box center [677, 351] width 1038 height 521
click at [302, 356] on div "Name Seats Floor 12AM 30 1AM 30 2AM 30 3AM 30 4AM 30 5AM 30 6AM 30 7AM 30 8AM 3…" at bounding box center [677, 351] width 1038 height 521
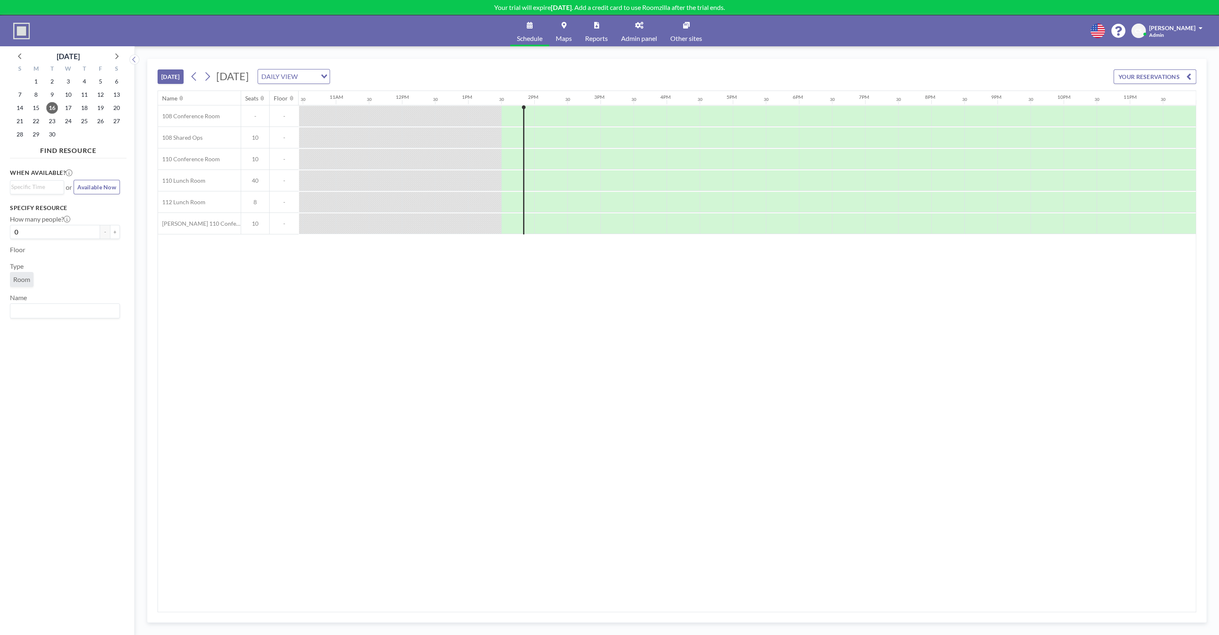
click at [605, 344] on div "Name Seats Floor 12AM 30 1AM 30 2AM 30 3AM 30 4AM 30 5AM 30 6AM 30 7AM 30 8AM 3…" at bounding box center [677, 351] width 1038 height 521
click at [946, 23] on div "Schedule Maps Reports Admin panel Other sites English Polski 日本語 Española CS [P…" at bounding box center [609, 30] width 1219 height 31
click at [627, 31] on link "Admin panel" at bounding box center [638, 30] width 49 height 31
